Goal: Contribute content: Add original content to the website for others to see

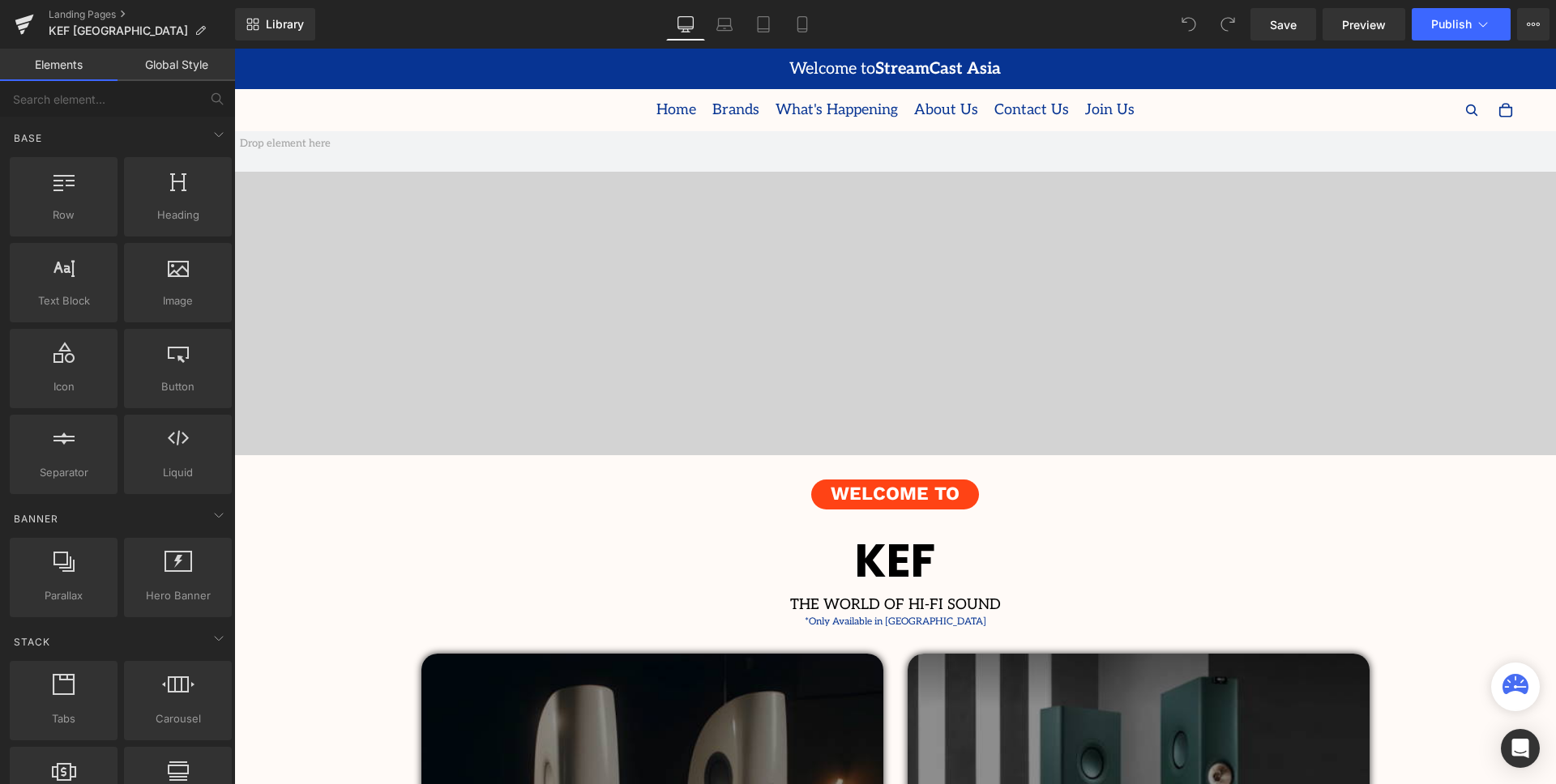
scroll to position [4238, 1322]
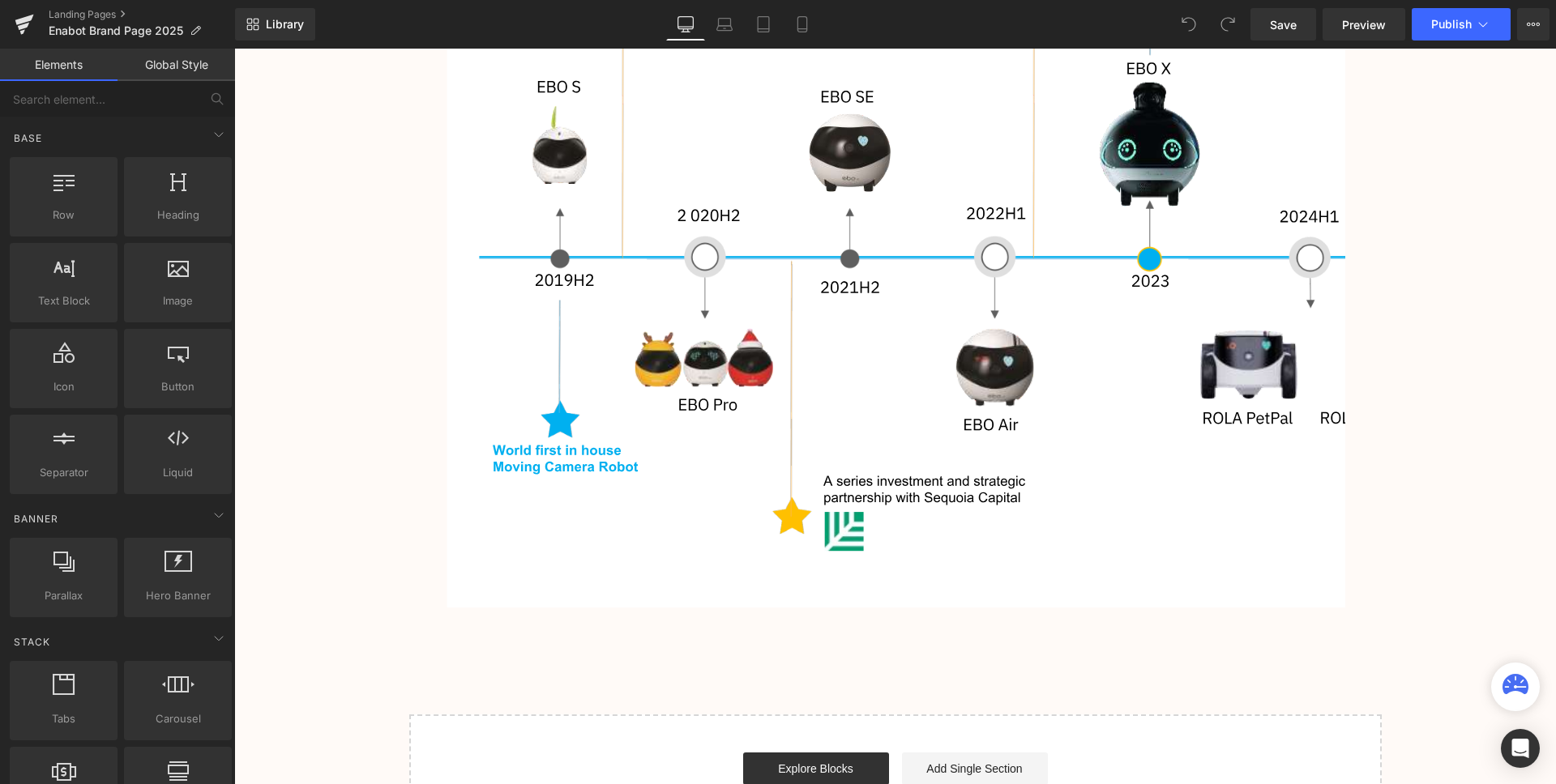
scroll to position [3758, 0]
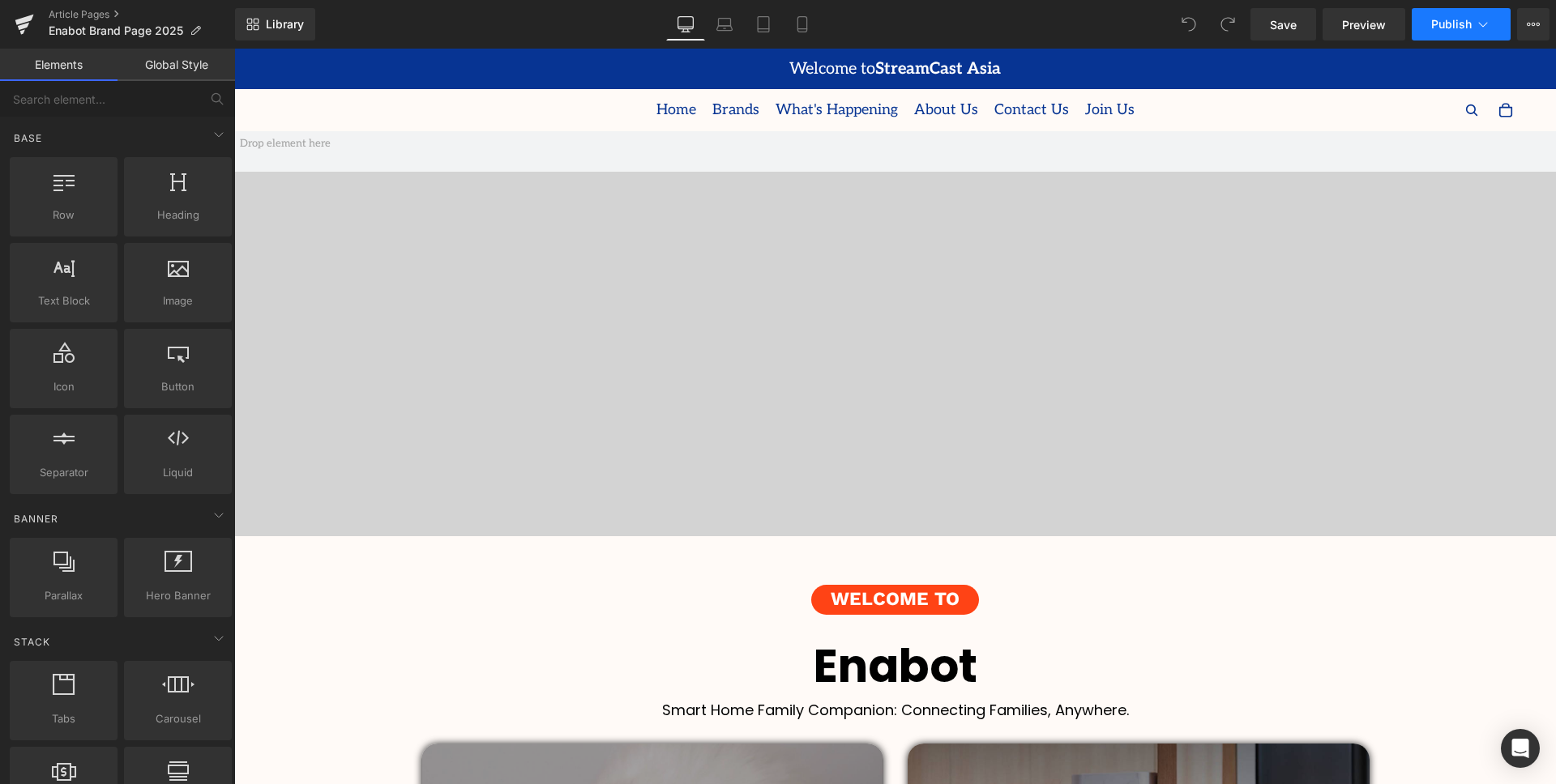
click at [1449, 23] on span "Publish" at bounding box center [1452, 23] width 41 height 13
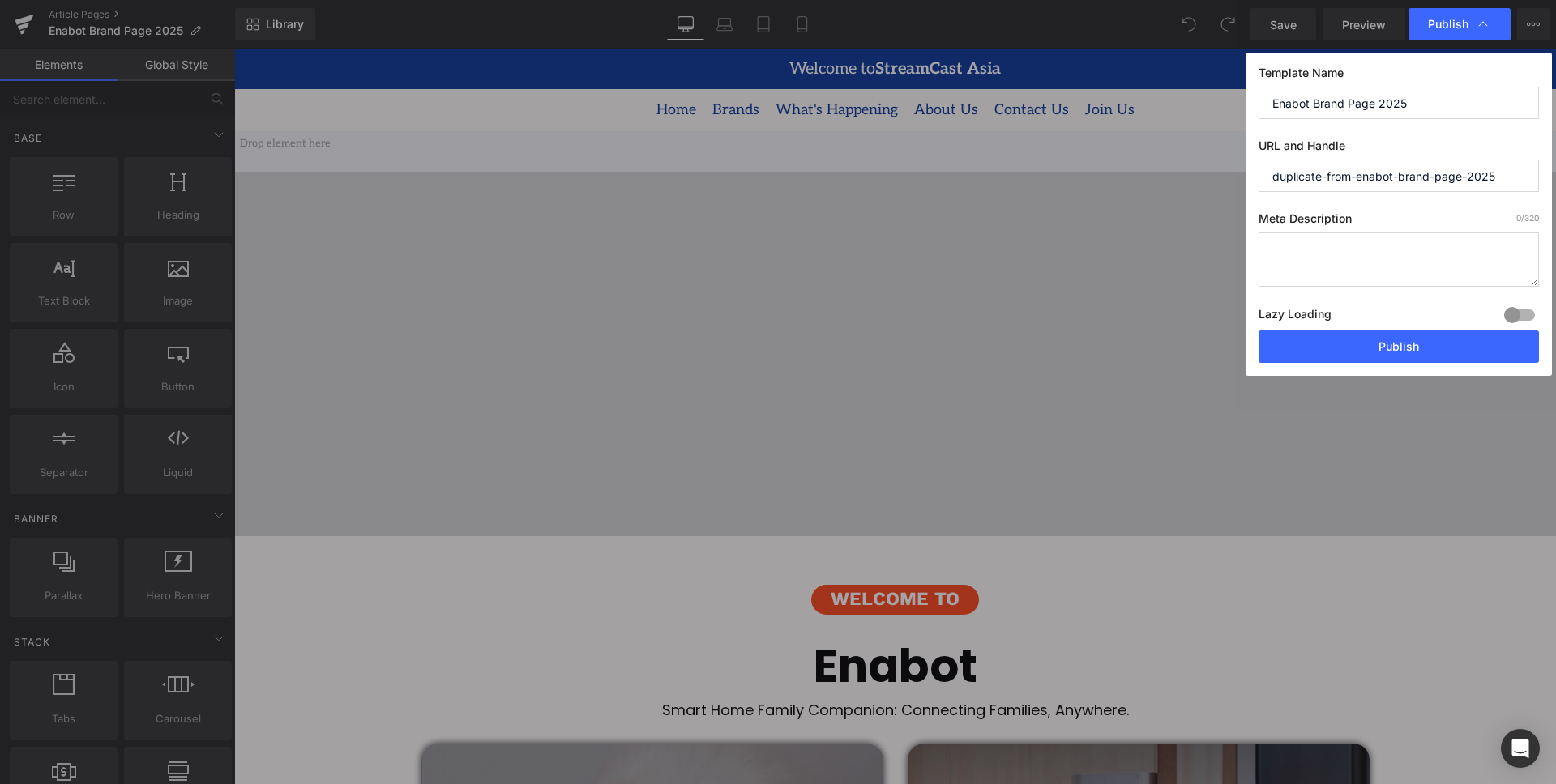
click at [1406, 178] on input "duplicate-from-enabot-brand-page-2025" at bounding box center [1399, 176] width 281 height 33
drag, startPoint x: 1388, startPoint y: 340, endPoint x: 1154, endPoint y: 292, distance: 238.9
click at [1388, 342] on button "Publish" at bounding box center [1399, 347] width 281 height 33
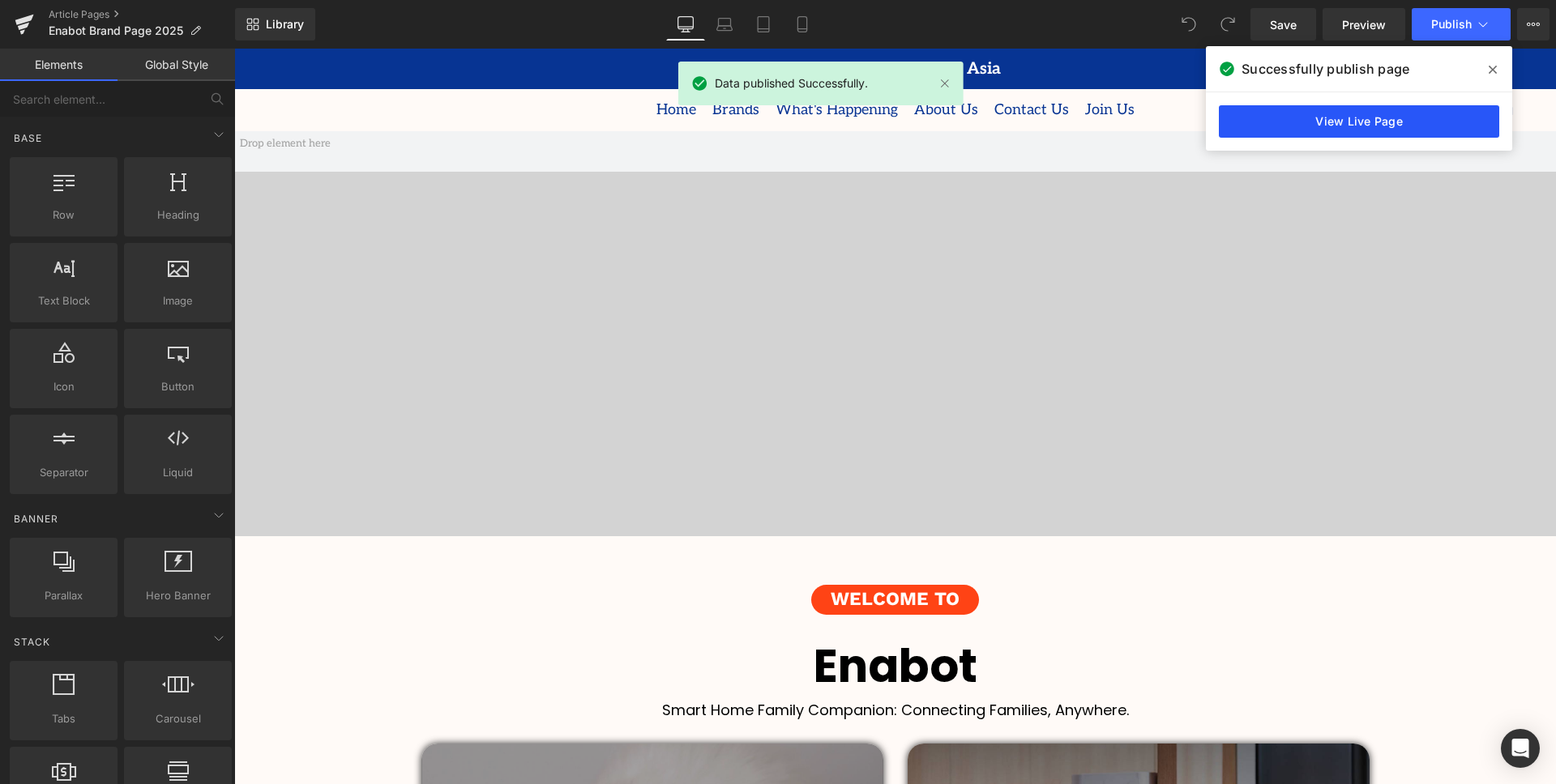
click at [1352, 129] on link "View Live Page" at bounding box center [1359, 122] width 281 height 33
